Goal: Task Accomplishment & Management: Manage account settings

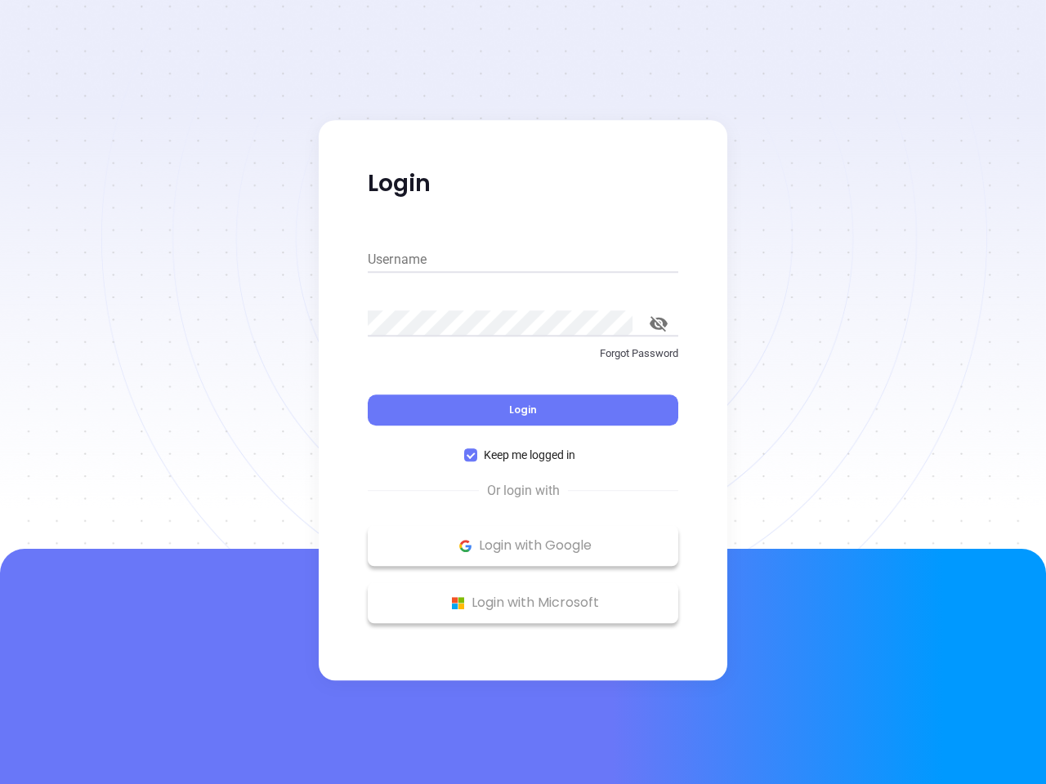
click at [523, 392] on div "Login" at bounding box center [523, 400] width 310 height 51
click at [523, 260] on input "Username" at bounding box center [523, 260] width 310 height 26
click at [658, 324] on icon "toggle password visibility" at bounding box center [658, 324] width 18 height 16
click at [523, 410] on span "Login" at bounding box center [523, 410] width 28 height 14
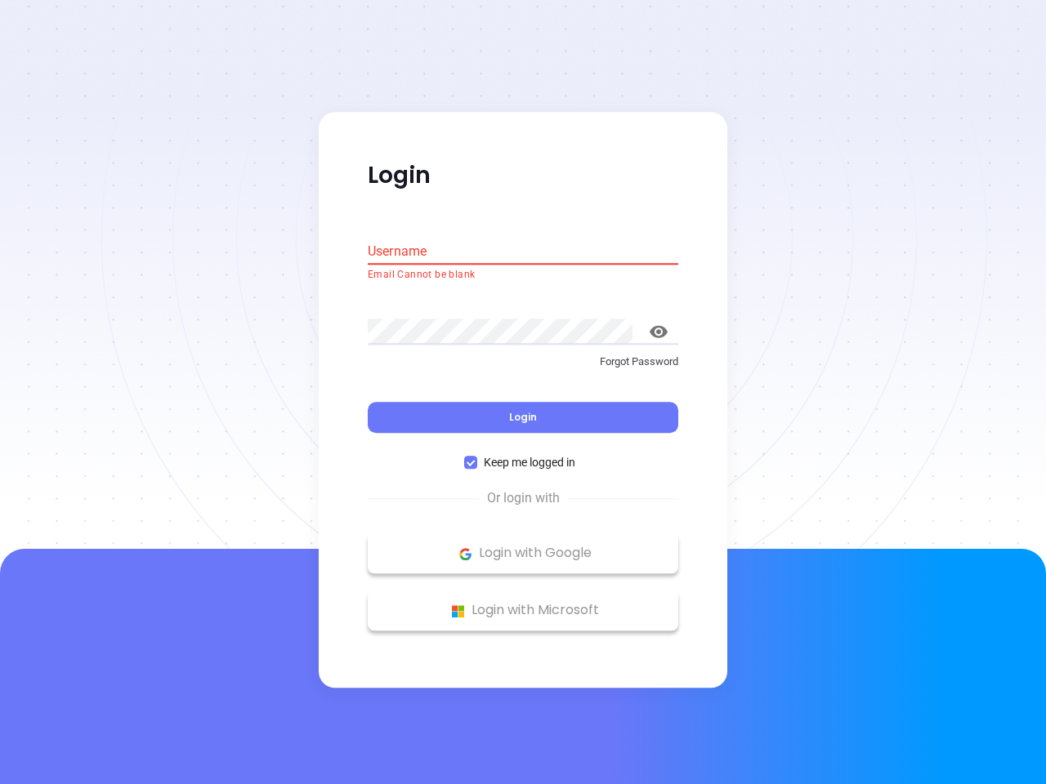
click at [523, 455] on span "Keep me logged in" at bounding box center [529, 463] width 105 height 18
click at [477, 457] on input "Keep me logged in" at bounding box center [470, 463] width 13 height 13
checkbox input "false"
click at [523, 546] on p "Login with Google" at bounding box center [523, 554] width 294 height 25
click at [523, 603] on p "Login with Microsoft" at bounding box center [523, 611] width 294 height 25
